Goal: Register for event/course

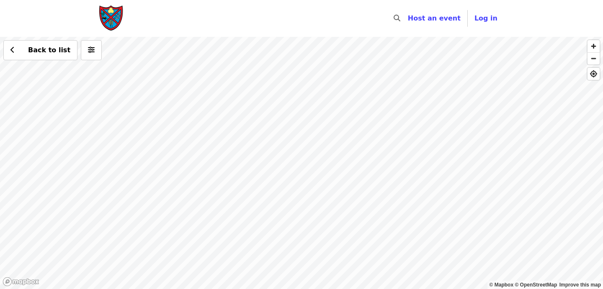
click at [307, 162] on div "Back to list" at bounding box center [301, 163] width 603 height 252
drag, startPoint x: 490, startPoint y: 183, endPoint x: 113, endPoint y: 220, distance: 379.3
click at [113, 220] on div "Back to list" at bounding box center [301, 163] width 603 height 252
click at [282, 135] on div "Back to list" at bounding box center [301, 163] width 603 height 252
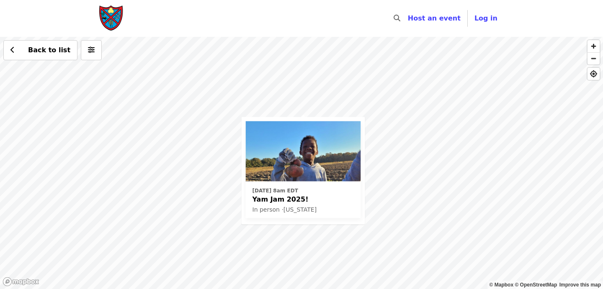
click at [382, 132] on div "[DATE] 8am EDT Yam Jam 2025! In person · [US_STATE] Back to list" at bounding box center [301, 163] width 603 height 252
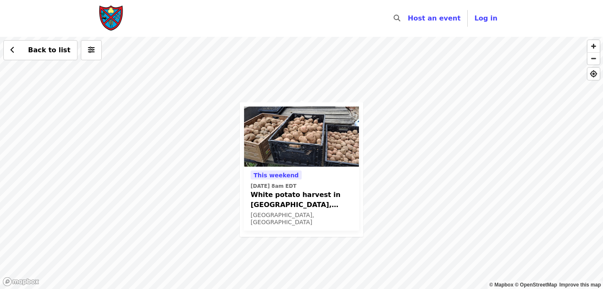
click at [439, 217] on div "This weekend [DATE] 8am EDT White potato harvest in [GEOGRAPHIC_DATA], [GEOGRAP…" at bounding box center [301, 163] width 603 height 252
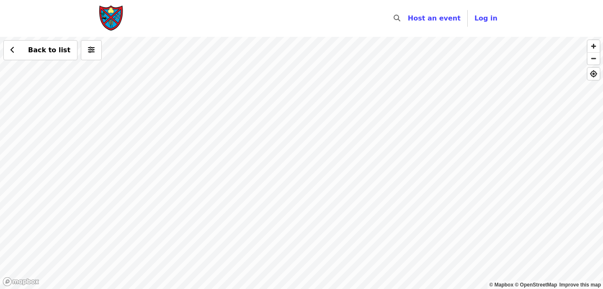
click at [303, 99] on div "Back to list" at bounding box center [301, 163] width 603 height 252
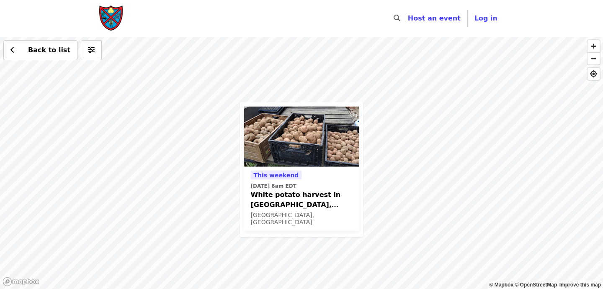
click at [316, 139] on img at bounding box center [301, 137] width 115 height 60
